Goal: Task Accomplishment & Management: Book appointment/travel/reservation

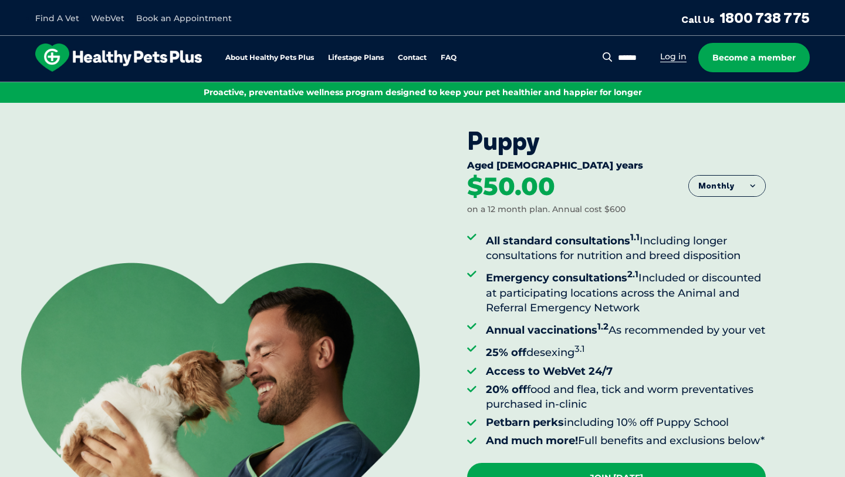
click at [676, 62] on link "Log in" at bounding box center [673, 56] width 26 height 11
click at [681, 59] on link "Log in" at bounding box center [673, 56] width 26 height 11
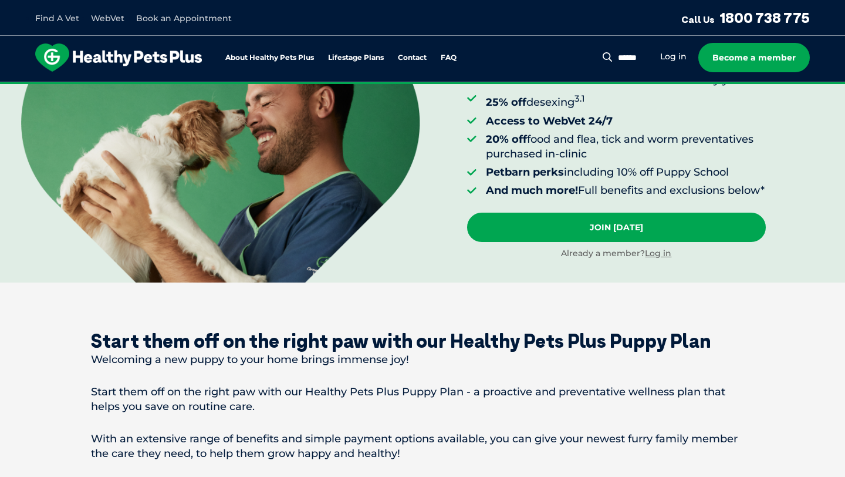
scroll to position [259, 0]
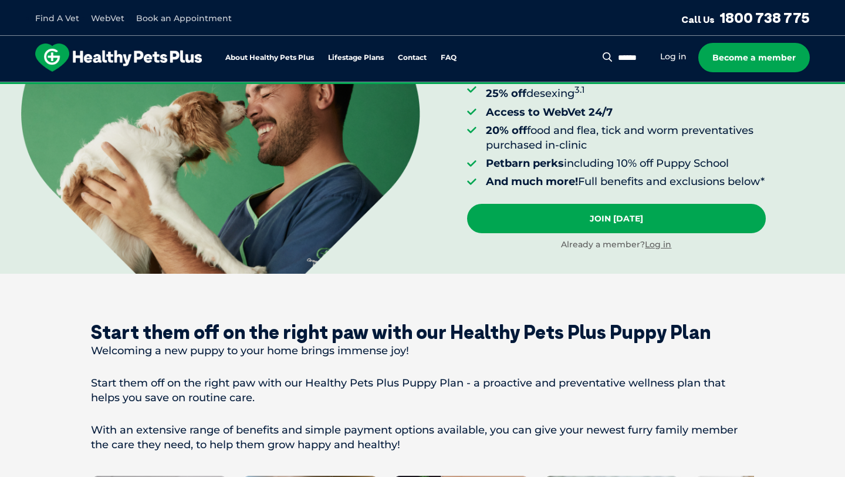
click at [181, 21] on link "Book an Appointment" at bounding box center [184, 18] width 96 height 11
